Goal: Information Seeking & Learning: Learn about a topic

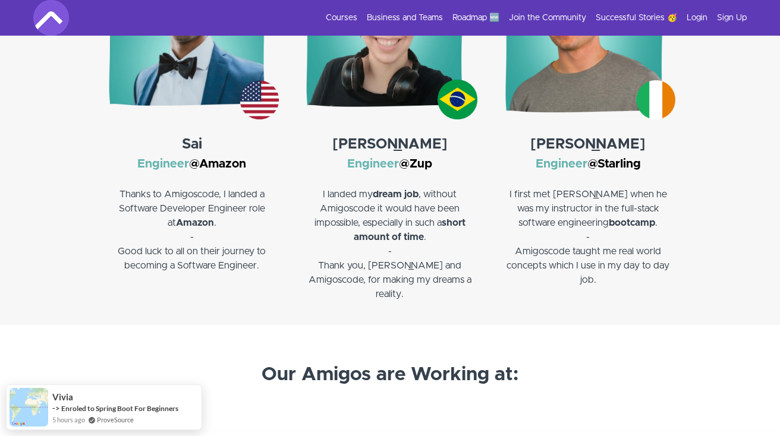
scroll to position [2205, 0]
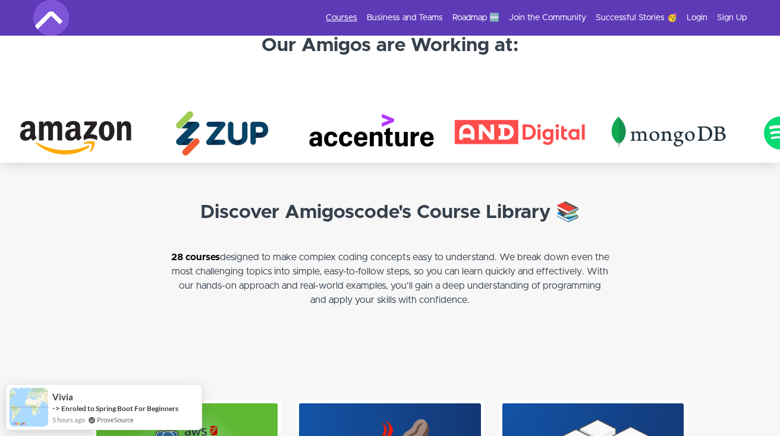
click at [345, 23] on link "Courses" at bounding box center [342, 18] width 32 height 12
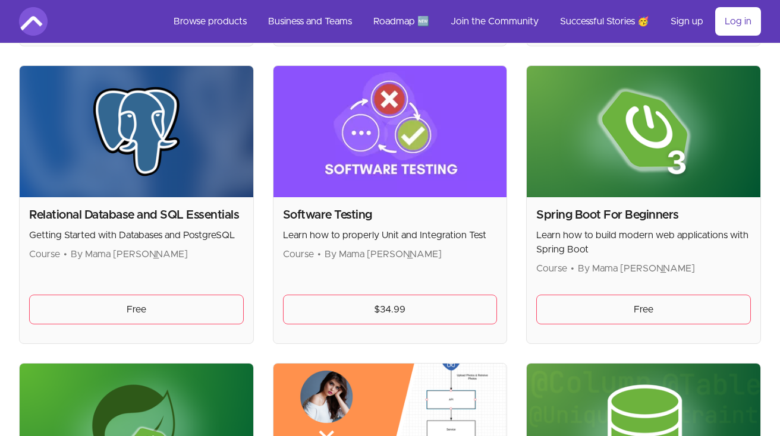
scroll to position [2614, 0]
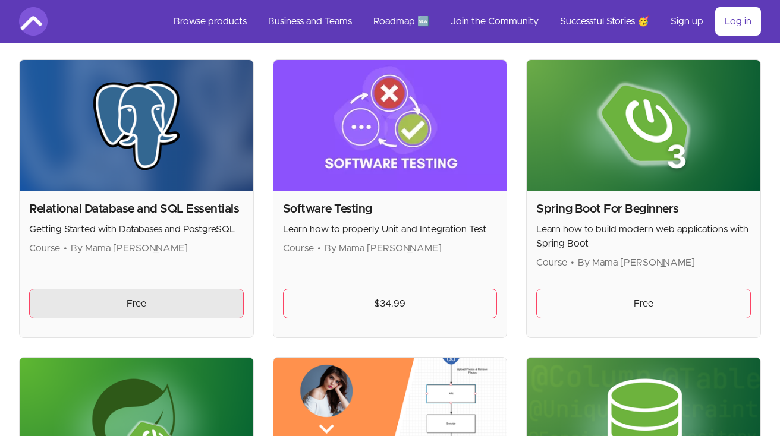
click at [130, 308] on link "Free" at bounding box center [136, 304] width 215 height 30
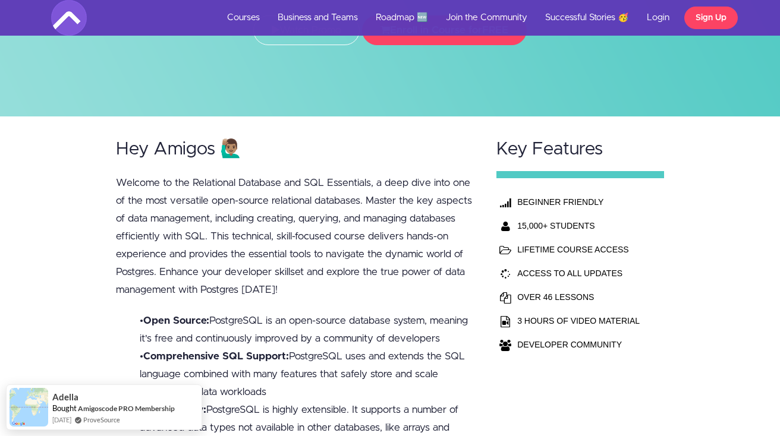
scroll to position [183, 0]
